Goal: Task Accomplishment & Management: Manage account settings

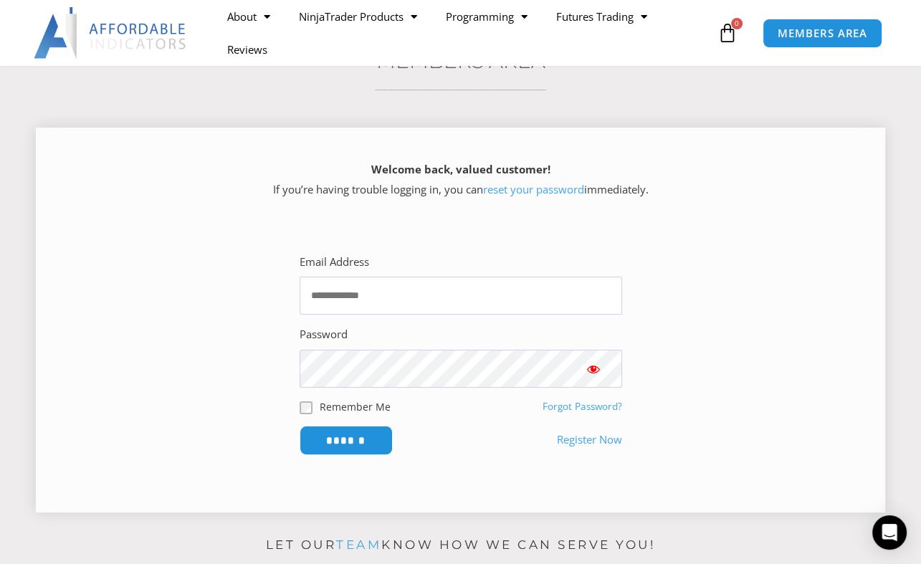
scroll to position [143, 0]
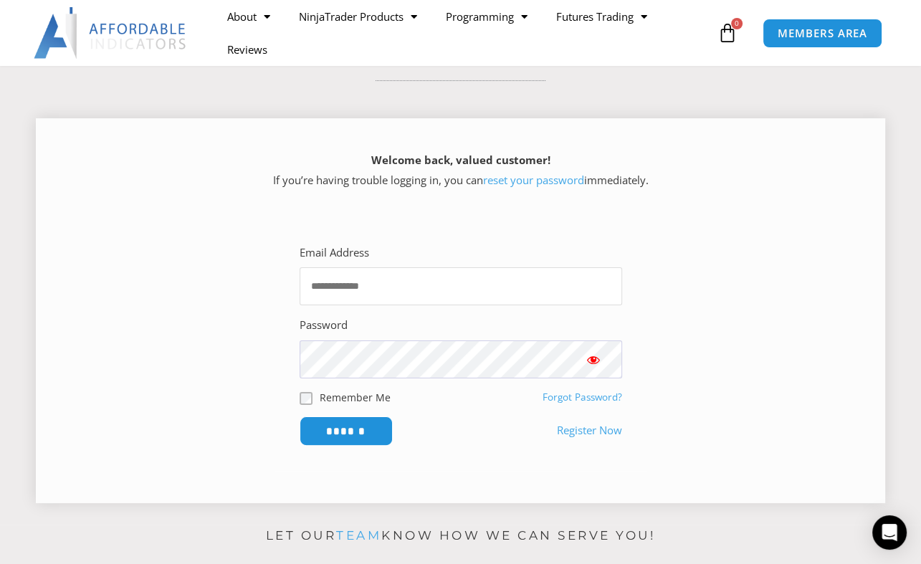
type input "**********"
click at [599, 360] on span "Show password" at bounding box center [594, 360] width 14 height 14
click at [369, 430] on input "******" at bounding box center [346, 431] width 98 height 31
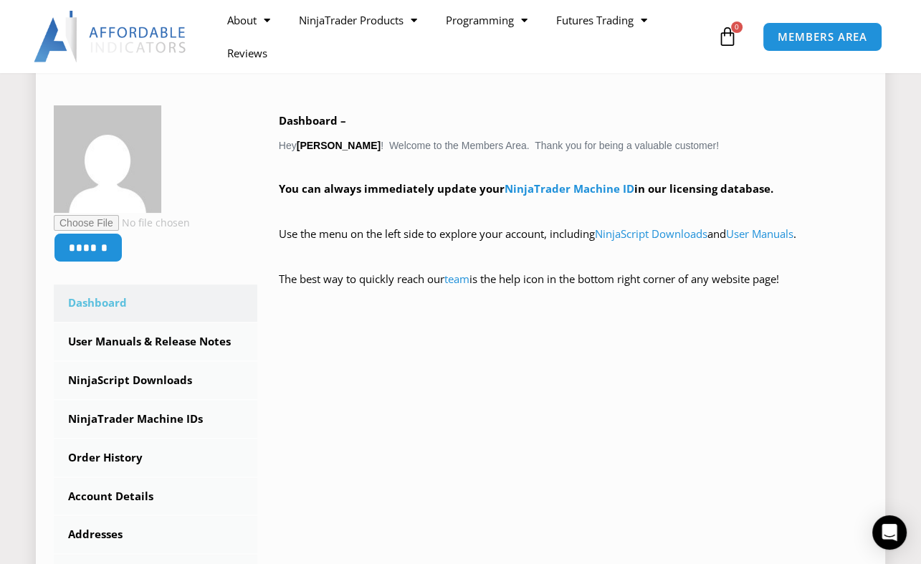
scroll to position [287, 0]
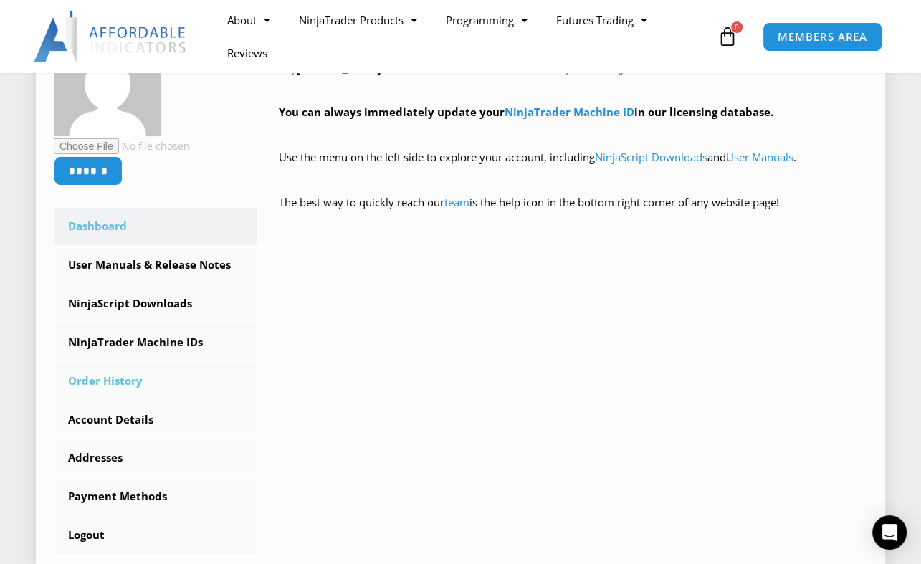
click at [133, 377] on link "Order History" at bounding box center [156, 381] width 204 height 37
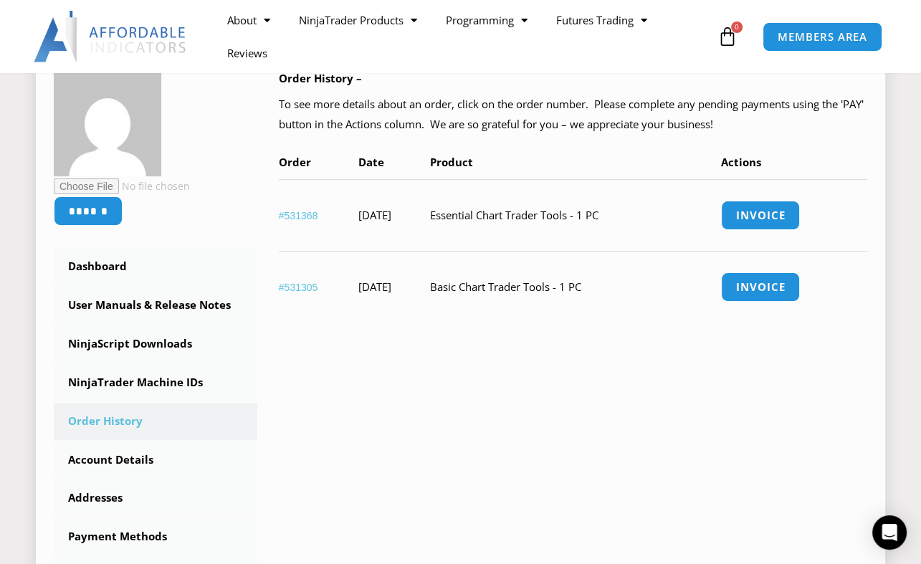
scroll to position [287, 0]
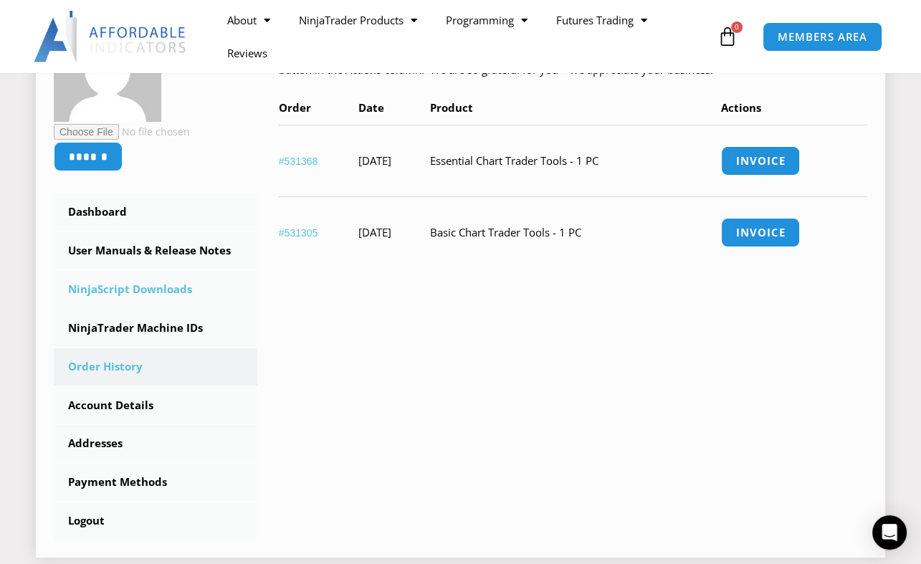
click at [184, 285] on link "NinjaScript Downloads" at bounding box center [156, 289] width 204 height 37
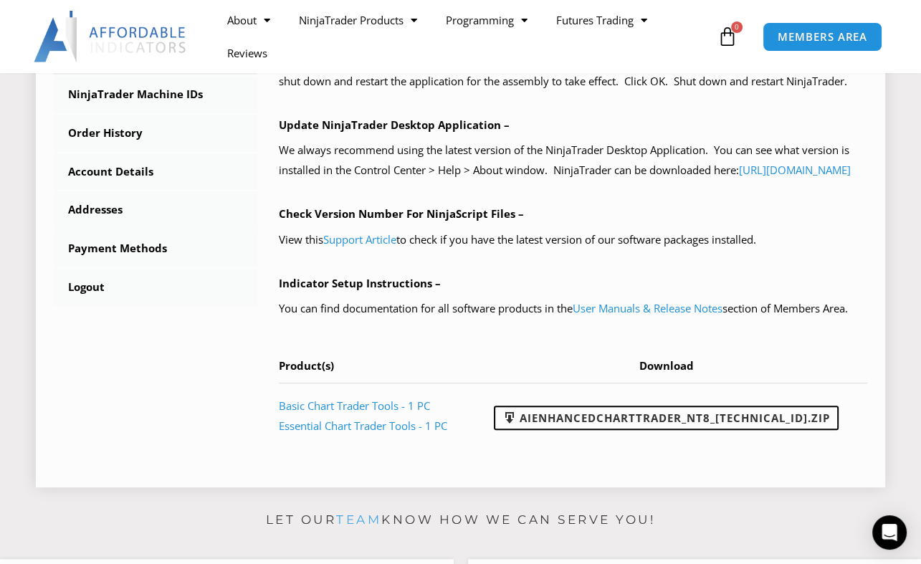
scroll to position [574, 0]
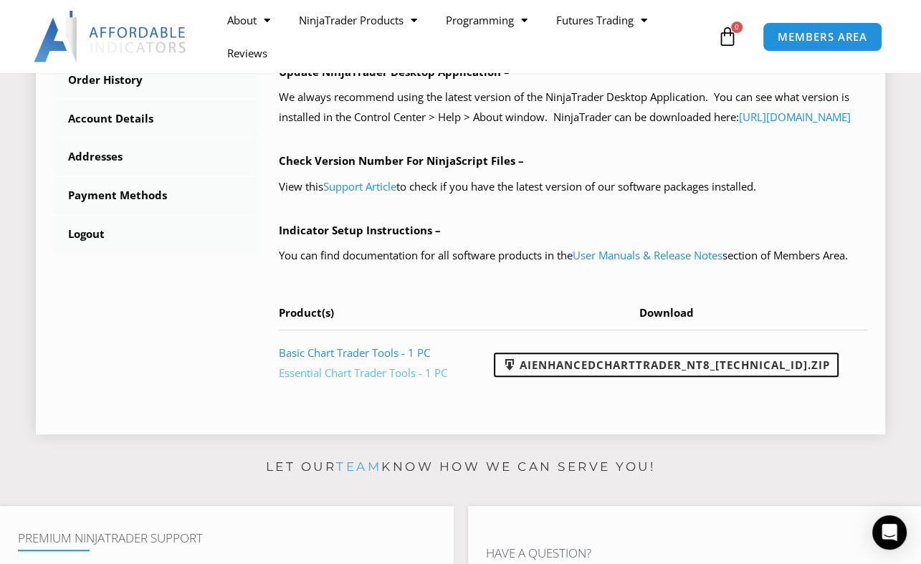
click at [366, 380] on link "Essential Chart Trader Tools - 1 PC" at bounding box center [363, 373] width 169 height 14
click at [424, 380] on link "Essential Chart Trader Tools - 1 PC" at bounding box center [363, 373] width 169 height 14
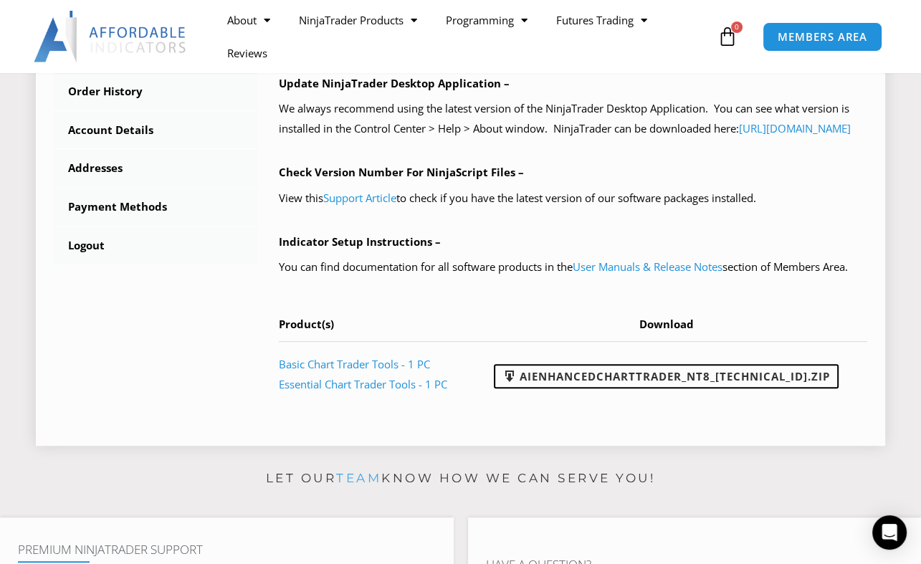
click at [829, 183] on p "Check Version Number For NinjaScript Files –" at bounding box center [573, 173] width 589 height 20
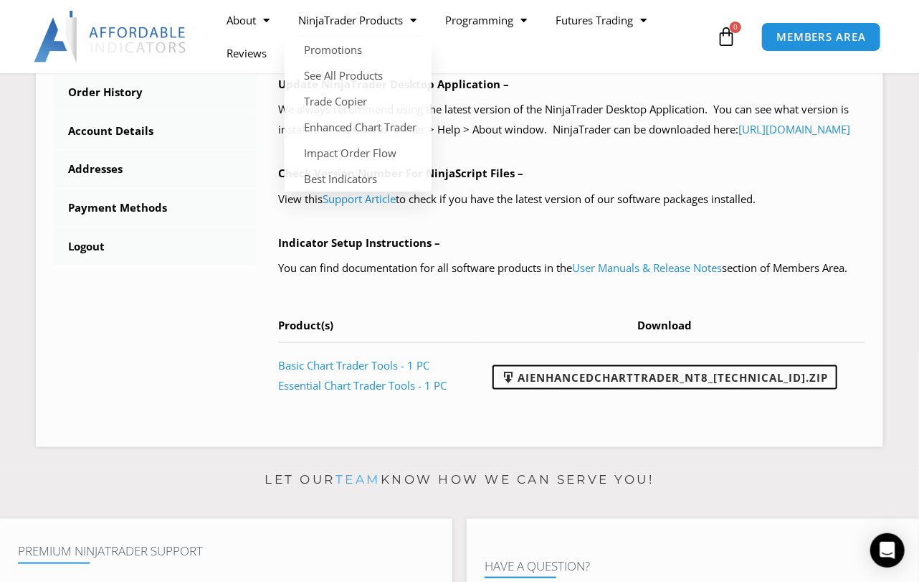
click at [154, 37] on img at bounding box center [111, 37] width 154 height 52
